Goal: Information Seeking & Learning: Learn about a topic

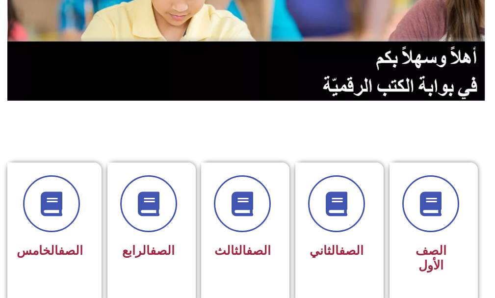
scroll to position [147, 0]
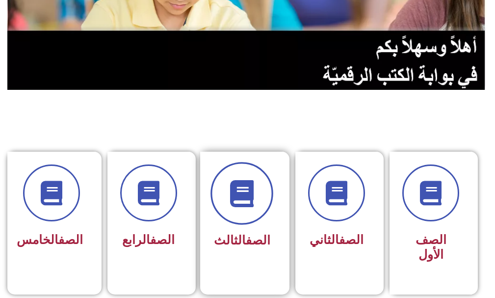
click at [231, 214] on span at bounding box center [242, 193] width 63 height 63
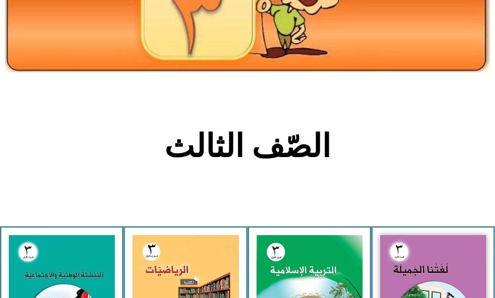
scroll to position [147, 0]
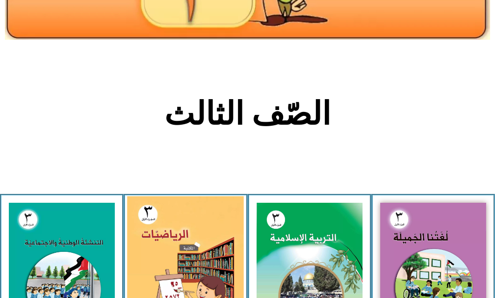
click at [222, 224] on img at bounding box center [185, 268] width 117 height 144
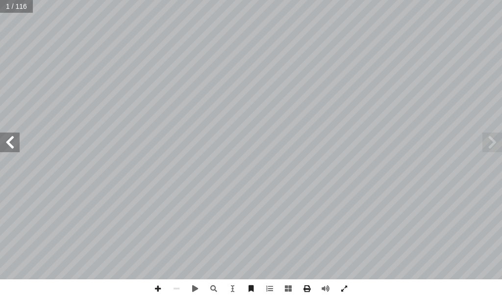
click at [12, 147] on span at bounding box center [10, 142] width 20 height 20
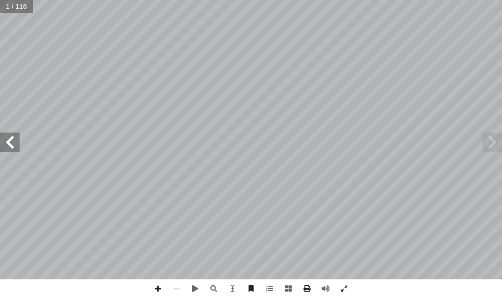
click at [12, 147] on span at bounding box center [10, 142] width 20 height 20
click at [13, 147] on span at bounding box center [10, 142] width 20 height 20
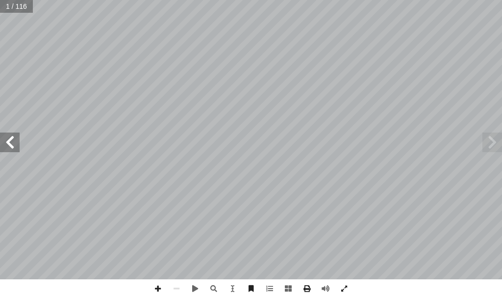
click at [13, 147] on span at bounding box center [10, 142] width 20 height 20
click at [14, 147] on span at bounding box center [10, 142] width 20 height 20
click at [15, 147] on span at bounding box center [10, 142] width 20 height 20
click at [495, 149] on span at bounding box center [493, 142] width 20 height 20
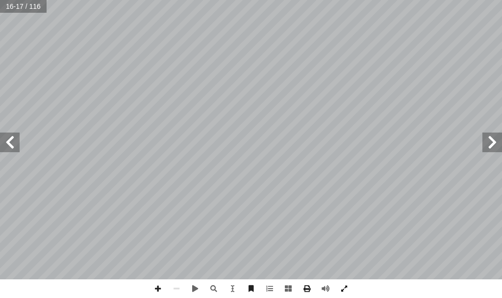
click at [342, 289] on span at bounding box center [344, 288] width 19 height 19
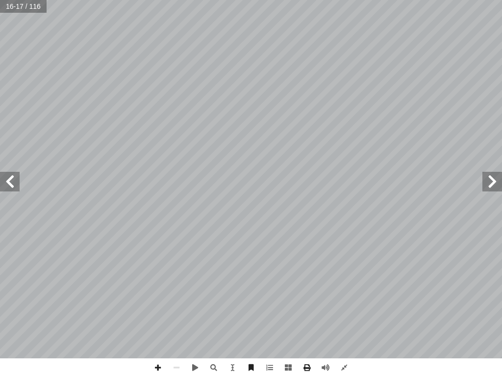
click at [1, 182] on span at bounding box center [10, 182] width 20 height 20
click at [7, 184] on span at bounding box center [10, 182] width 20 height 20
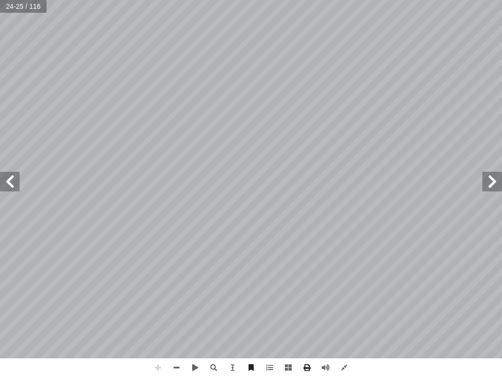
click at [5, 180] on span at bounding box center [10, 182] width 20 height 20
click at [17, 176] on span at bounding box center [10, 182] width 20 height 20
click at [8, 183] on span at bounding box center [10, 182] width 20 height 20
